Goal: Transaction & Acquisition: Purchase product/service

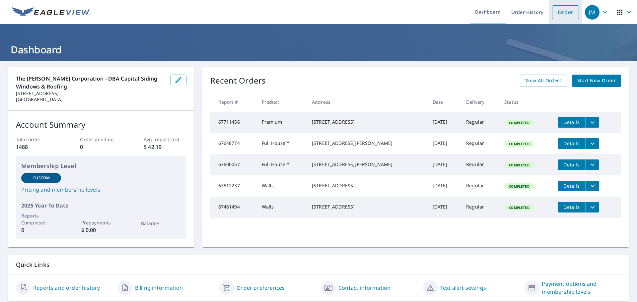
click at [567, 14] on link "Order" at bounding box center [565, 12] width 27 height 14
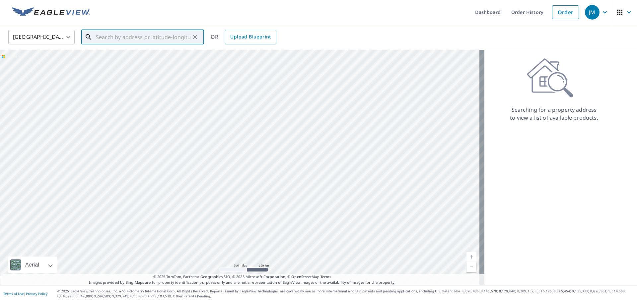
click at [146, 35] on input "text" at bounding box center [143, 37] width 95 height 19
paste input "[STREET_ADDRESS]"
click at [113, 53] on span "3227 Hamlet Dr" at bounding box center [147, 56] width 104 height 8
type input "[STREET_ADDRESS][PERSON_NAME]"
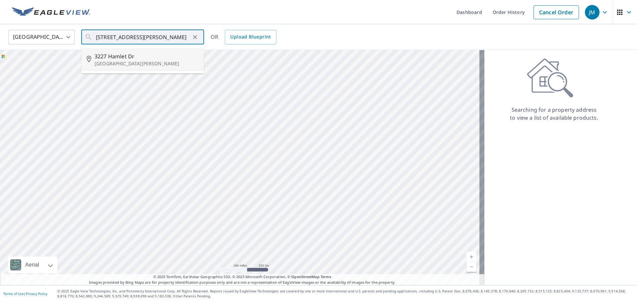
scroll to position [0, 0]
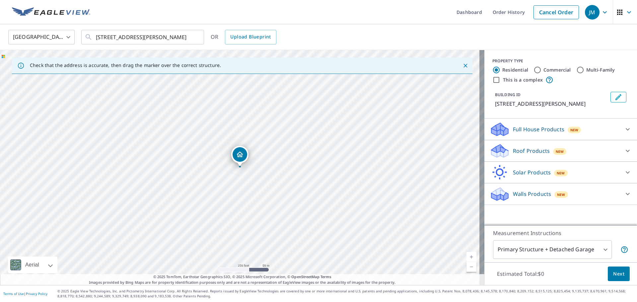
click at [571, 129] on span "New" at bounding box center [574, 129] width 8 height 5
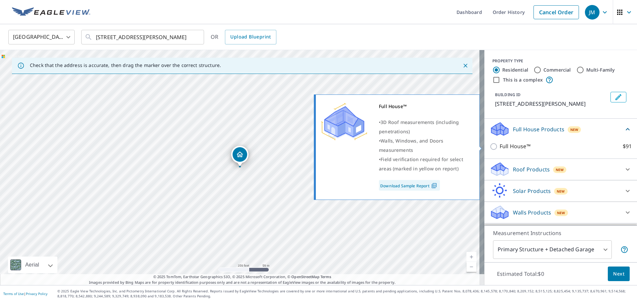
click at [490, 146] on input "Full House™ $91" at bounding box center [495, 147] width 10 height 8
checkbox input "true"
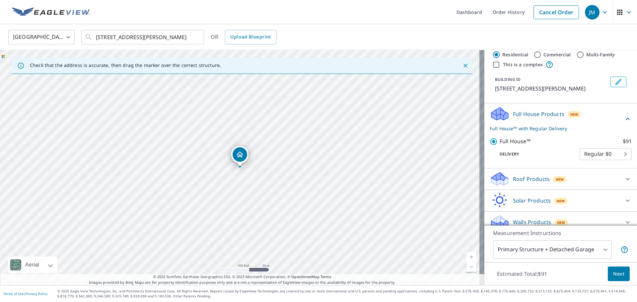
scroll to position [23, 0]
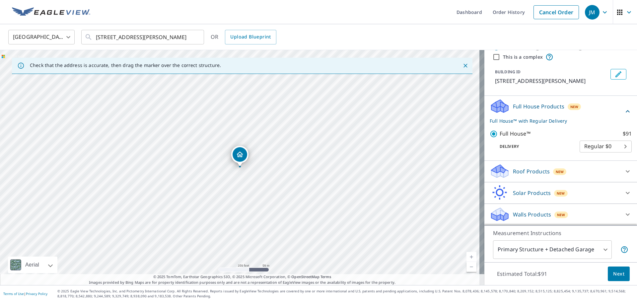
click at [614, 275] on span "Next" at bounding box center [618, 274] width 11 height 8
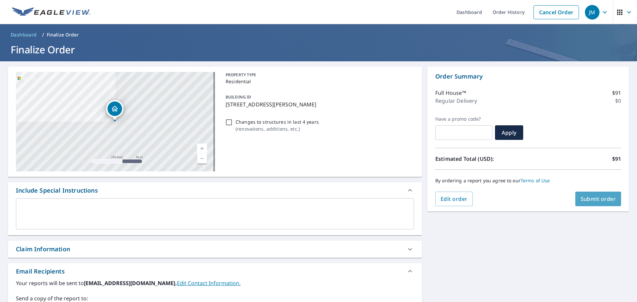
click at [585, 192] on button "Submit order" at bounding box center [598, 199] width 46 height 15
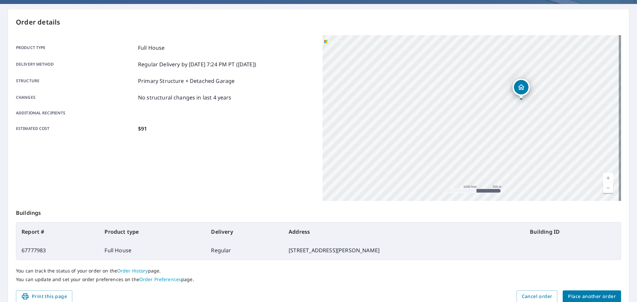
scroll to position [88, 0]
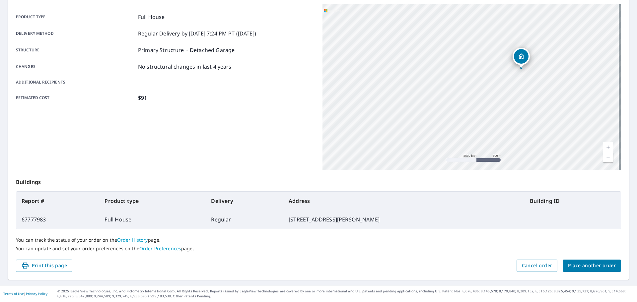
click at [594, 264] on span "Place another order" at bounding box center [592, 266] width 48 height 8
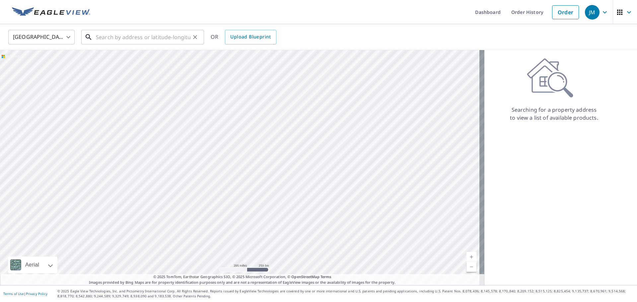
click at [117, 41] on input "text" at bounding box center [143, 37] width 95 height 19
paste input "[STREET_ADDRESS]"
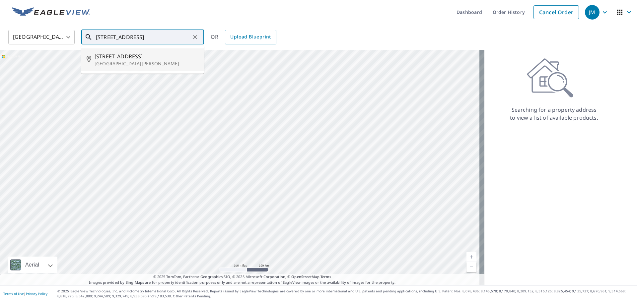
click at [141, 64] on p "[GEOGRAPHIC_DATA][PERSON_NAME]" at bounding box center [147, 63] width 104 height 7
type input "[STREET_ADDRESS][PERSON_NAME]"
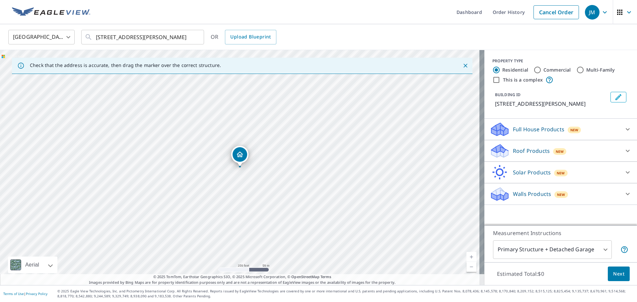
scroll to position [0, 0]
click at [546, 197] on div "Walls Products New" at bounding box center [555, 194] width 130 height 16
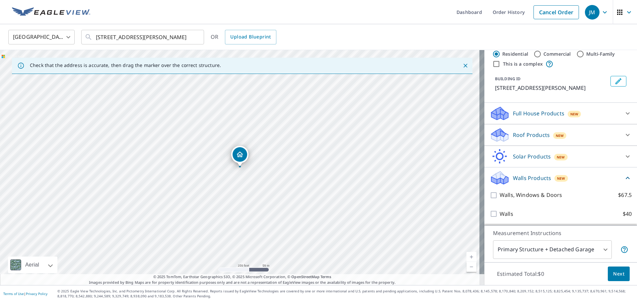
scroll to position [25, 0]
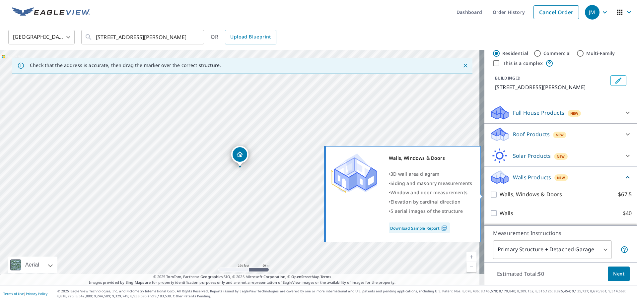
click at [545, 192] on p "Walls, Windows & Doors" at bounding box center [531, 194] width 62 height 8
click at [500, 192] on input "Walls, Windows & Doors $67.5" at bounding box center [495, 195] width 10 height 8
checkbox input "true"
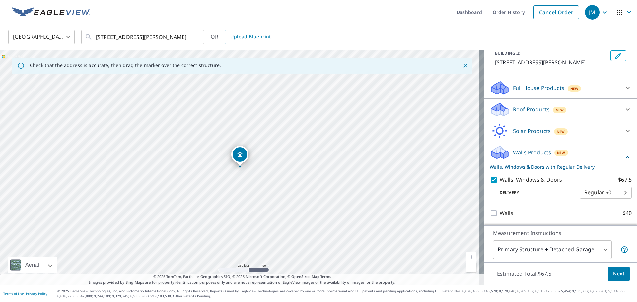
scroll to position [49, 0]
click at [618, 273] on span "Next" at bounding box center [618, 274] width 11 height 8
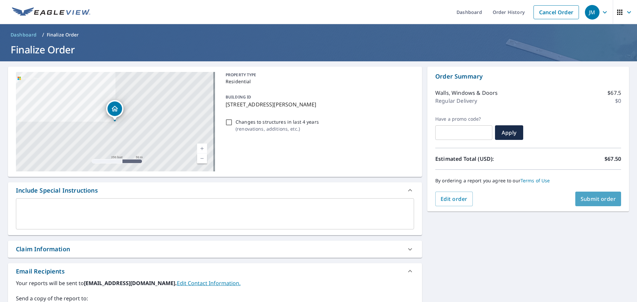
click at [592, 200] on span "Submit order" at bounding box center [597, 198] width 35 height 7
